Goal: Information Seeking & Learning: Learn about a topic

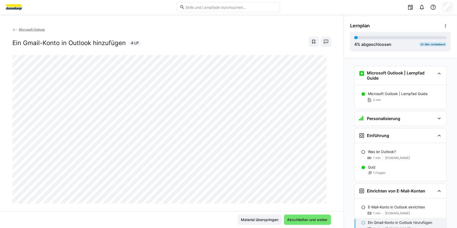
scroll to position [126, 0]
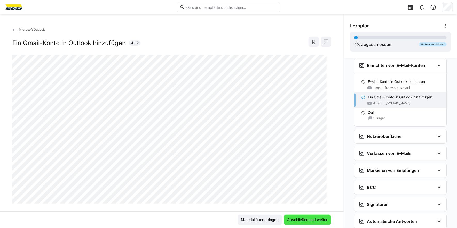
click at [300, 222] on span "Abschließen und weiter" at bounding box center [307, 219] width 42 height 5
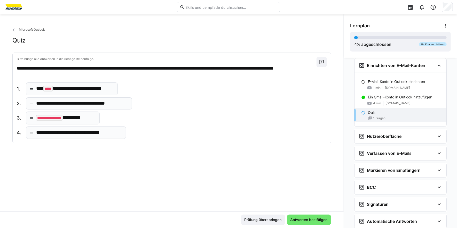
click at [92, 117] on p "**********" at bounding box center [65, 118] width 59 height 7
click at [133, 116] on div "**********" at bounding box center [172, 111] width 310 height 56
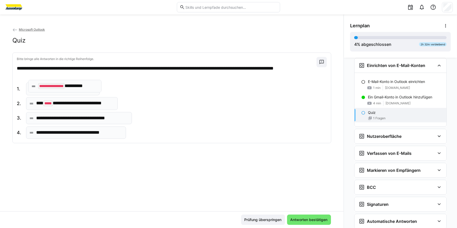
drag, startPoint x: 85, startPoint y: 119, endPoint x: 87, endPoint y: 87, distance: 31.8
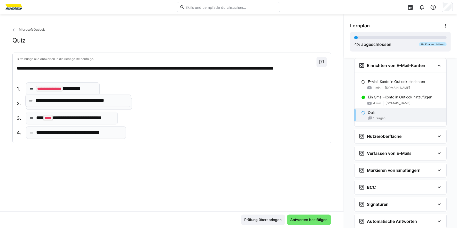
drag, startPoint x: 119, startPoint y: 120, endPoint x: 118, endPoint y: 104, distance: 16.5
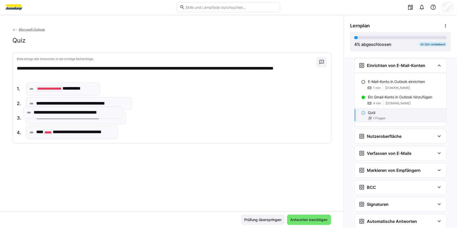
drag, startPoint x: 113, startPoint y: 132, endPoint x: 110, endPoint y: 112, distance: 20.0
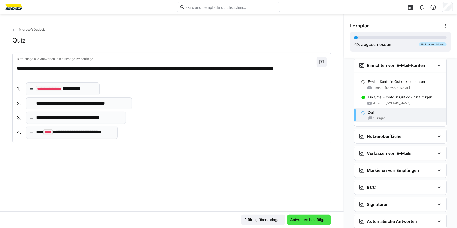
click at [300, 220] on span "Antworten bestätigen" at bounding box center [308, 219] width 39 height 5
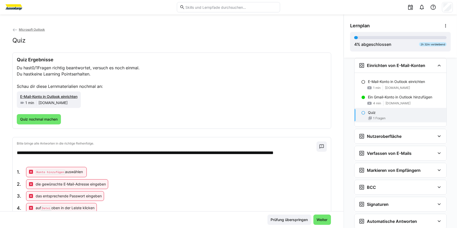
scroll to position [18, 0]
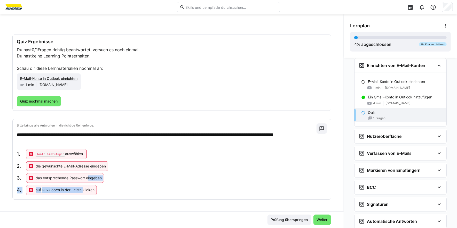
drag, startPoint x: 83, startPoint y: 191, endPoint x: 87, endPoint y: 178, distance: 13.6
click at [87, 178] on div "1. Konto hinzufügen auswählen 2. die gewünschte E-Mail-Adresse eingeben 3. das …" at bounding box center [62, 172] width 91 height 46
drag, startPoint x: 87, startPoint y: 178, endPoint x: 148, endPoint y: 189, distance: 61.3
click at [148, 189] on div "1. Konto hinzufügen auswählen 2. die gewünschte E-Mail-Adresse eingeben 3. das …" at bounding box center [172, 172] width 310 height 46
click at [53, 102] on span "Quiz nochmal machen" at bounding box center [38, 101] width 39 height 5
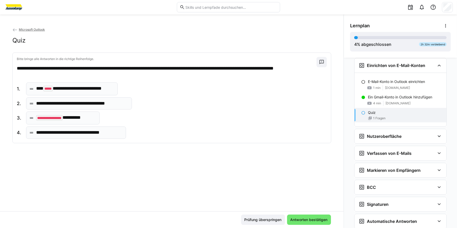
scroll to position [0, 0]
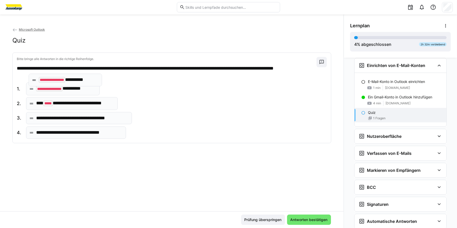
drag, startPoint x: 81, startPoint y: 121, endPoint x: 84, endPoint y: 83, distance: 38.0
click at [306, 221] on span "Antworten bestätigen" at bounding box center [308, 219] width 39 height 5
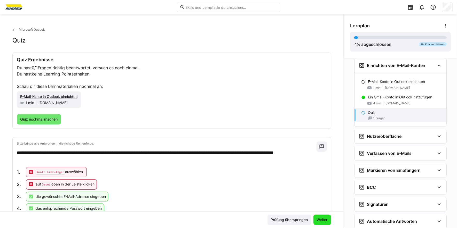
click at [321, 221] on span "Weiter" at bounding box center [322, 219] width 12 height 5
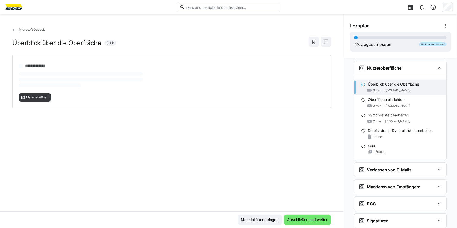
scroll to position [197, 0]
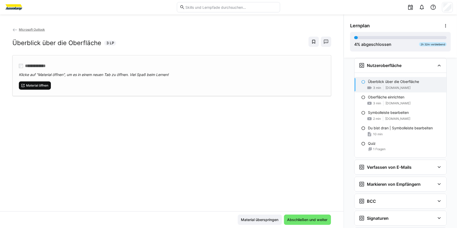
click at [30, 85] on span "Material öffnen" at bounding box center [37, 86] width 23 height 4
click at [295, 219] on span "Abschließen und weiter" at bounding box center [307, 219] width 42 height 5
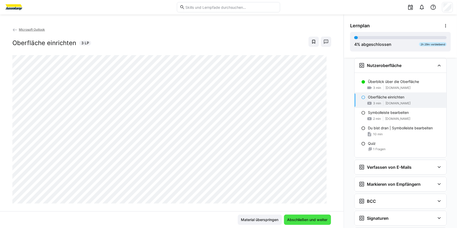
click at [309, 222] on span "Abschließen und weiter" at bounding box center [307, 219] width 42 height 5
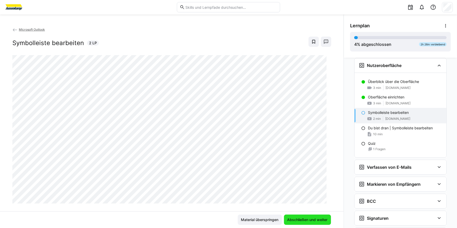
click at [291, 223] on span "Abschließen und weiter" at bounding box center [307, 220] width 47 height 10
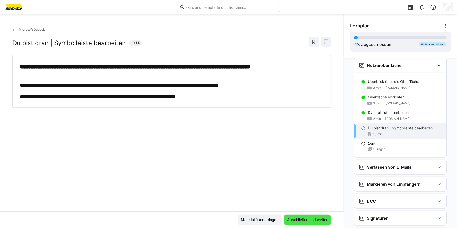
click at [307, 222] on span "Abschließen und weiter" at bounding box center [307, 219] width 42 height 5
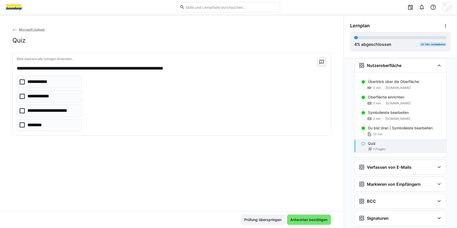
click at [21, 125] on icon at bounding box center [22, 125] width 5 height 5
click at [295, 219] on span "Antworten bestätigen" at bounding box center [308, 219] width 39 height 5
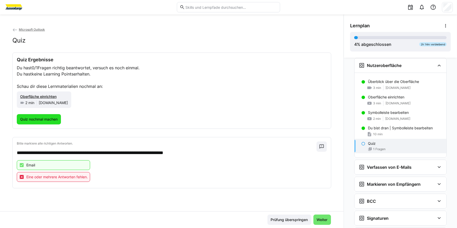
click at [57, 122] on span "Quiz nochmal machen" at bounding box center [39, 119] width 44 height 10
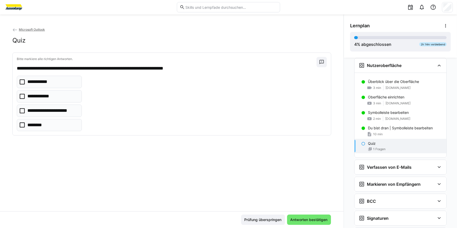
click at [21, 123] on icon at bounding box center [22, 125] width 5 height 5
click at [22, 112] on icon at bounding box center [22, 110] width 5 height 5
click at [22, 96] on icon at bounding box center [22, 96] width 5 height 5
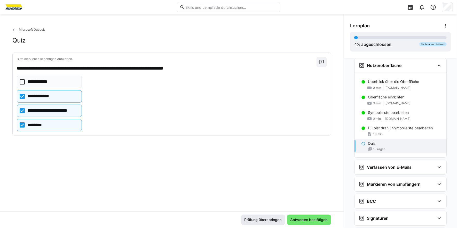
click at [302, 219] on span "Antworten bestätigen" at bounding box center [308, 219] width 39 height 5
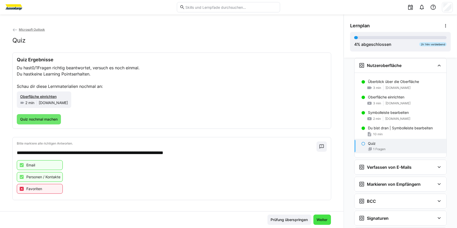
click at [317, 222] on span "Weiter" at bounding box center [322, 219] width 12 height 5
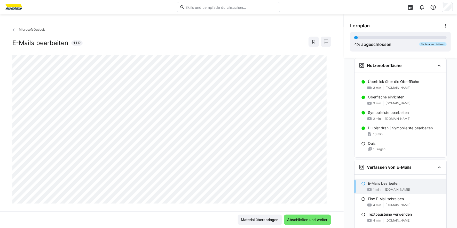
scroll to position [298, 0]
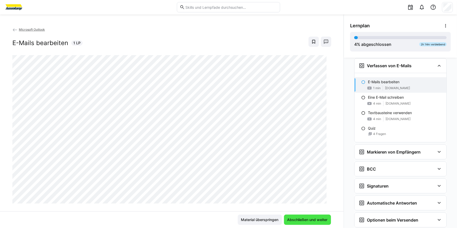
click at [309, 221] on span "Abschließen und weiter" at bounding box center [307, 219] width 42 height 5
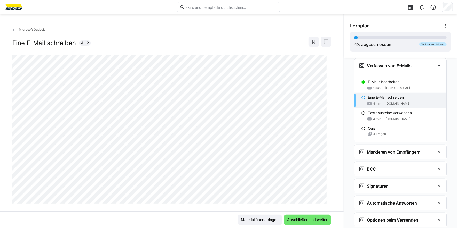
click at [198, 222] on div "Material überspringen Abschließen und weiter" at bounding box center [172, 220] width 318 height 10
